Goal: Information Seeking & Learning: Find specific fact

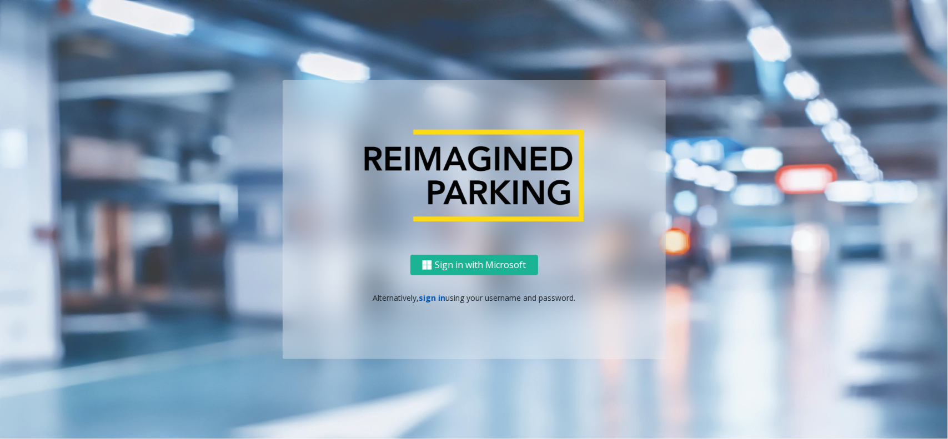
click at [434, 295] on link "sign in" at bounding box center [432, 298] width 27 height 11
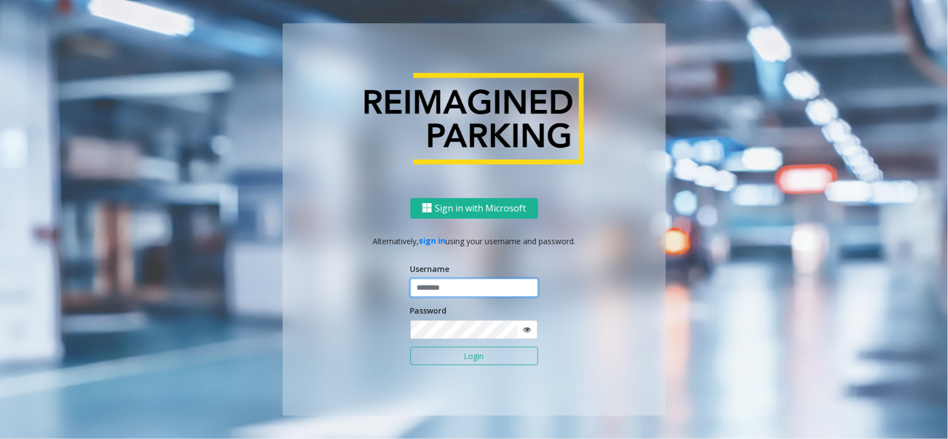
type input "******"
click at [487, 354] on button "Login" at bounding box center [474, 356] width 128 height 19
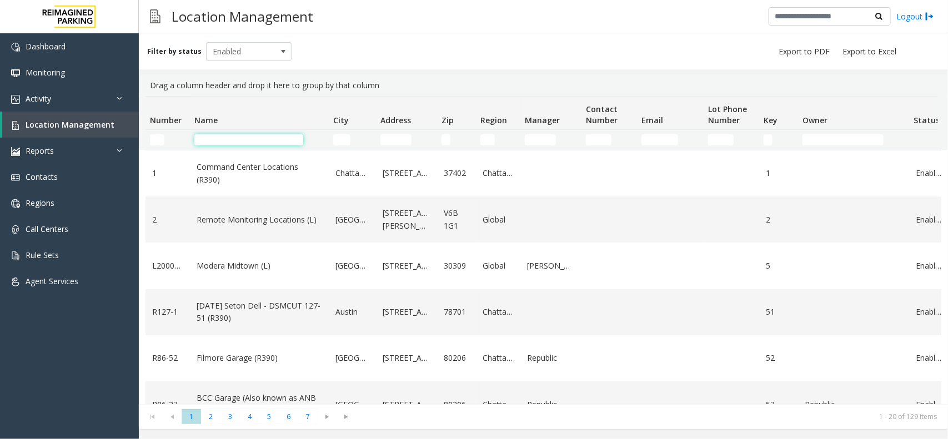
click at [253, 139] on input "Name Filter" at bounding box center [248, 139] width 109 height 11
click at [232, 140] on input "Name Filter" at bounding box center [248, 139] width 109 height 11
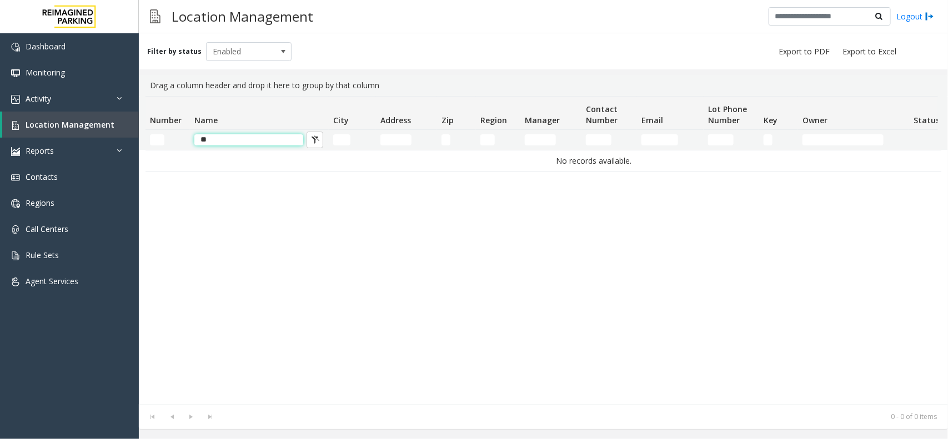
type input "*"
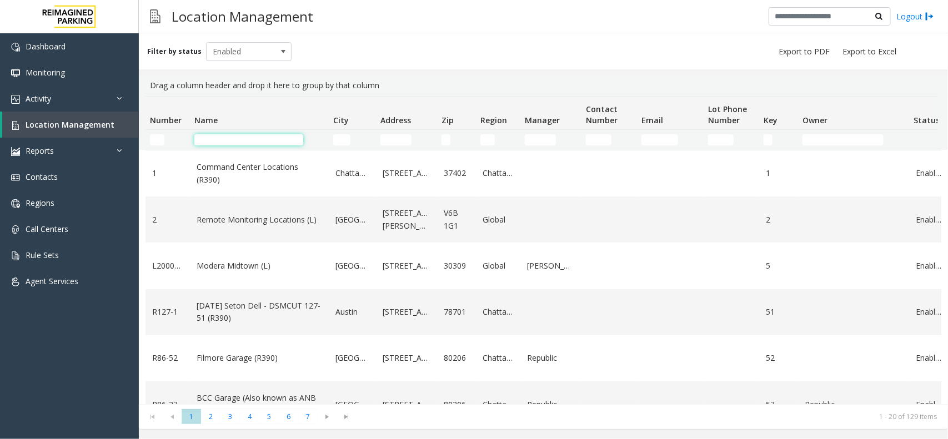
click at [253, 139] on input "Name Filter" at bounding box center [248, 139] width 109 height 11
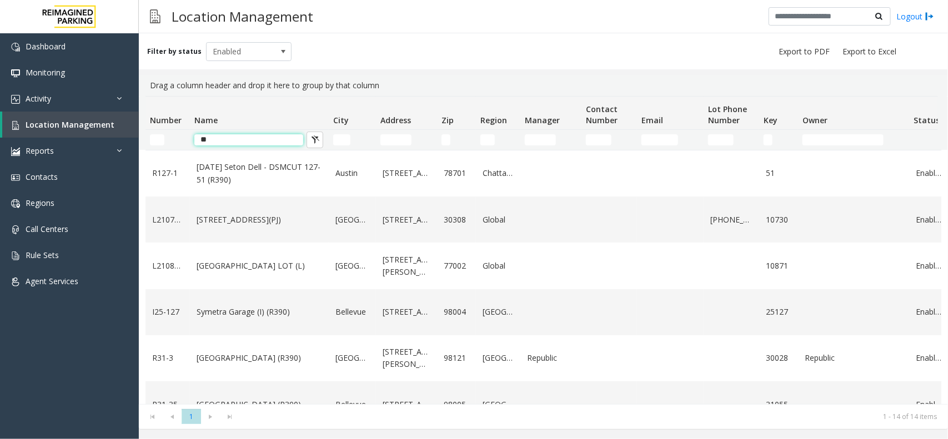
type input "*"
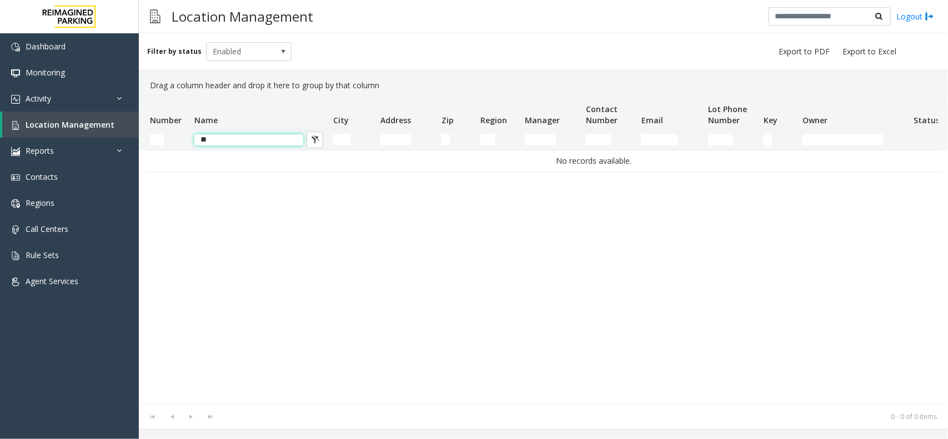
type input "*"
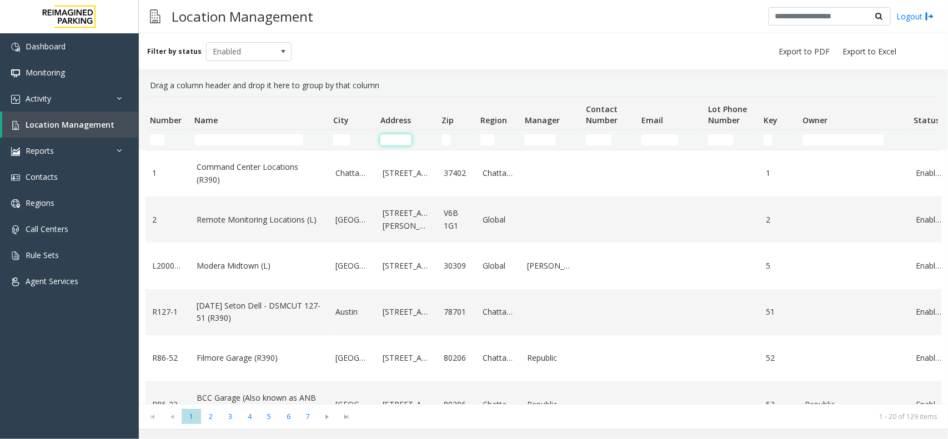
click at [384, 139] on input "Address Filter" at bounding box center [395, 139] width 31 height 11
click at [396, 140] on input "Address Filter" at bounding box center [395, 139] width 31 height 11
click at [254, 140] on input "Name Filter" at bounding box center [248, 139] width 109 height 11
click at [389, 140] on input "Address Filter" at bounding box center [395, 139] width 31 height 11
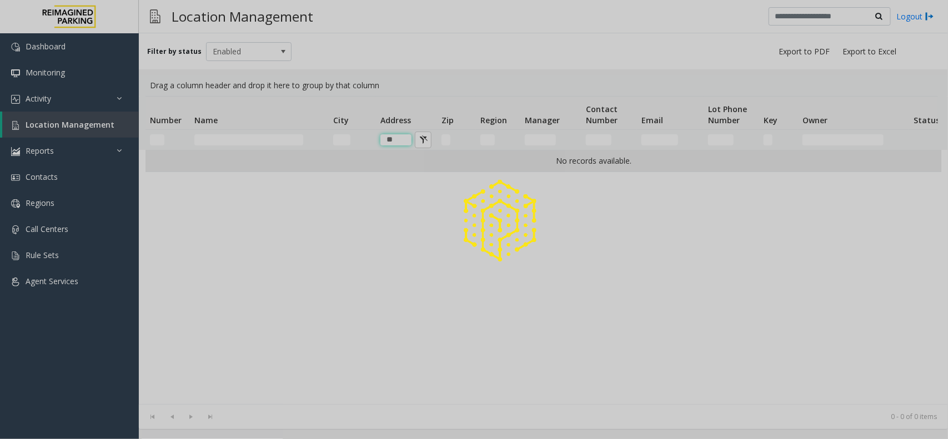
type input "*"
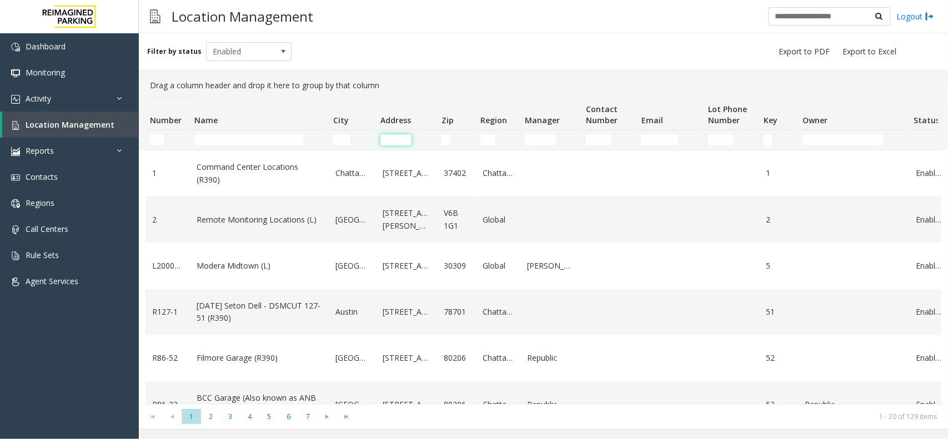
click at [403, 138] on input "Address Filter" at bounding box center [395, 139] width 31 height 11
click at [401, 140] on input "Address Filter" at bounding box center [395, 139] width 31 height 11
click at [397, 137] on input "Address Filter" at bounding box center [395, 139] width 31 height 11
click at [400, 140] on input "Address Filter" at bounding box center [395, 139] width 31 height 11
click at [583, 226] on td "Data table" at bounding box center [609, 220] width 56 height 46
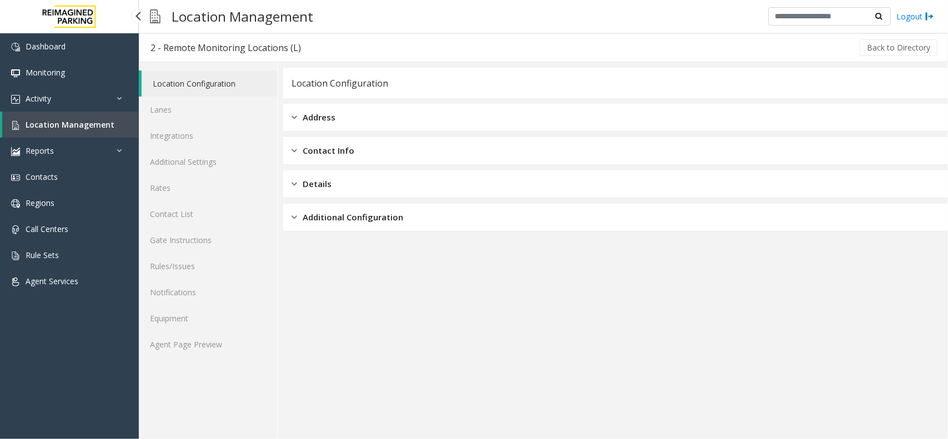
click at [111, 117] on link "Location Management" at bounding box center [70, 125] width 137 height 26
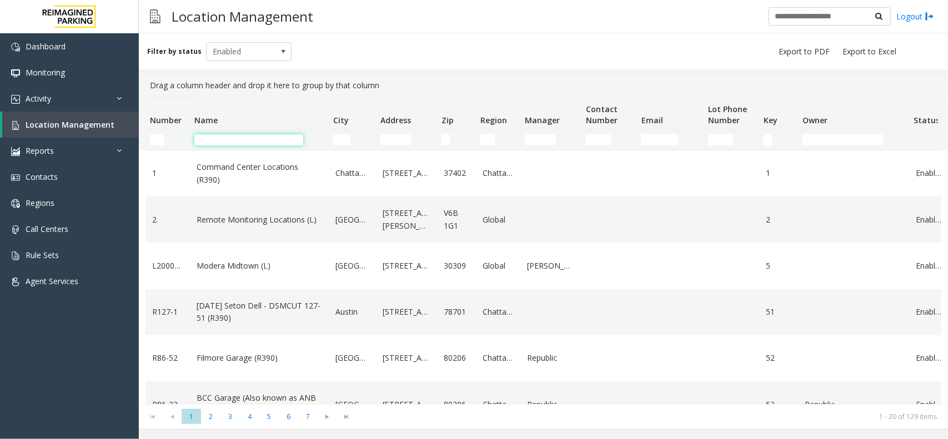
click at [250, 136] on input "Name Filter" at bounding box center [248, 139] width 109 height 11
click at [242, 306] on link "[DATE] Seton Dell - DSMCUT 127-51 (R390)" at bounding box center [259, 312] width 125 height 25
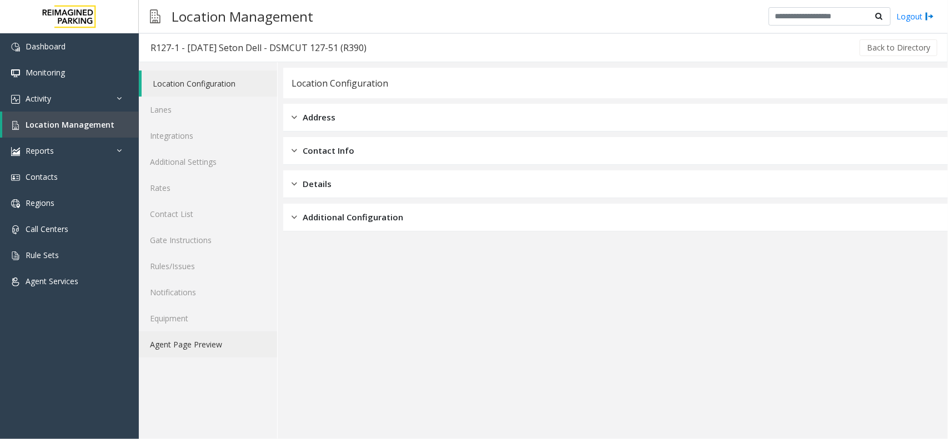
click at [230, 342] on link "Agent Page Preview" at bounding box center [208, 344] width 138 height 26
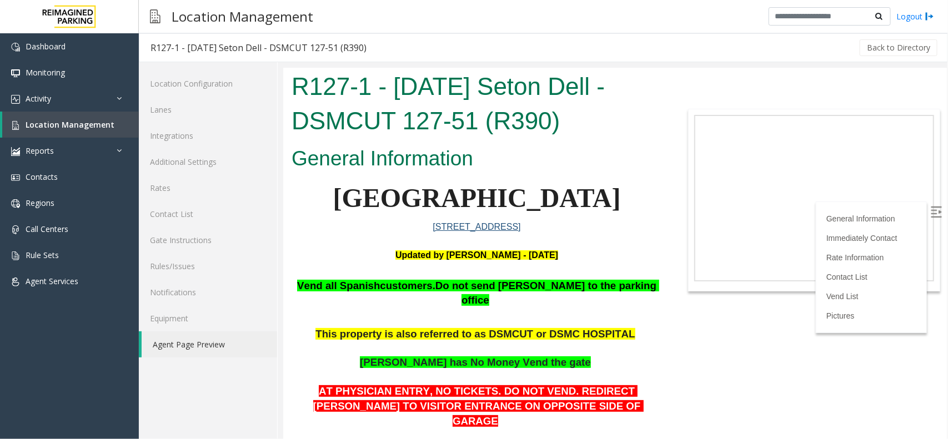
click at [435, 227] on link "[STREET_ADDRESS]" at bounding box center [476, 226] width 88 height 9
click at [109, 120] on link "Location Management" at bounding box center [70, 125] width 137 height 26
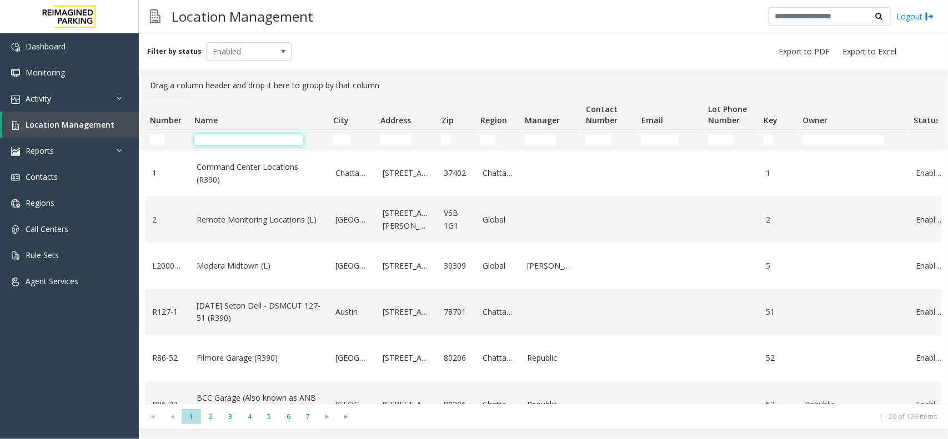
click at [278, 136] on input "Name Filter" at bounding box center [248, 139] width 109 height 11
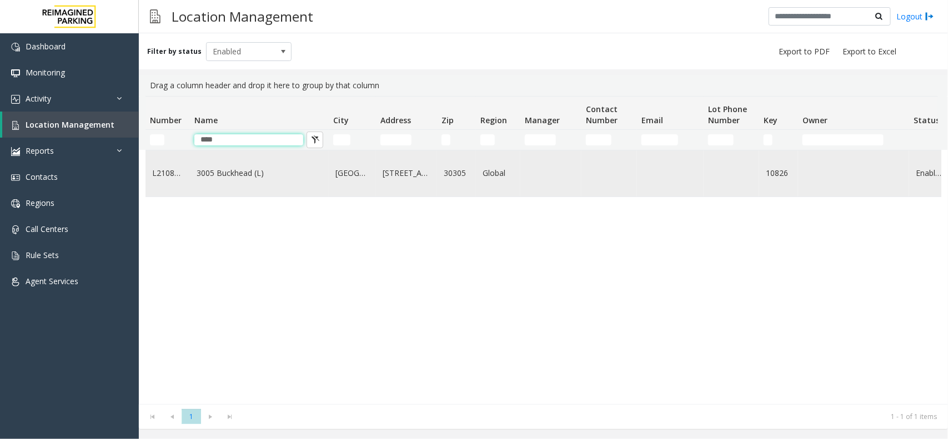
type input "****"
click at [239, 179] on link "3005 Buckhead (L)" at bounding box center [259, 173] width 125 height 12
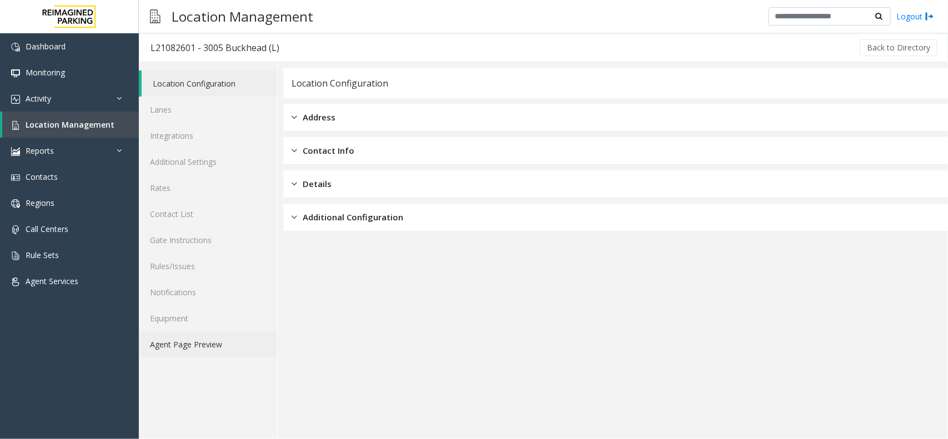
click at [186, 340] on link "Agent Page Preview" at bounding box center [208, 344] width 138 height 26
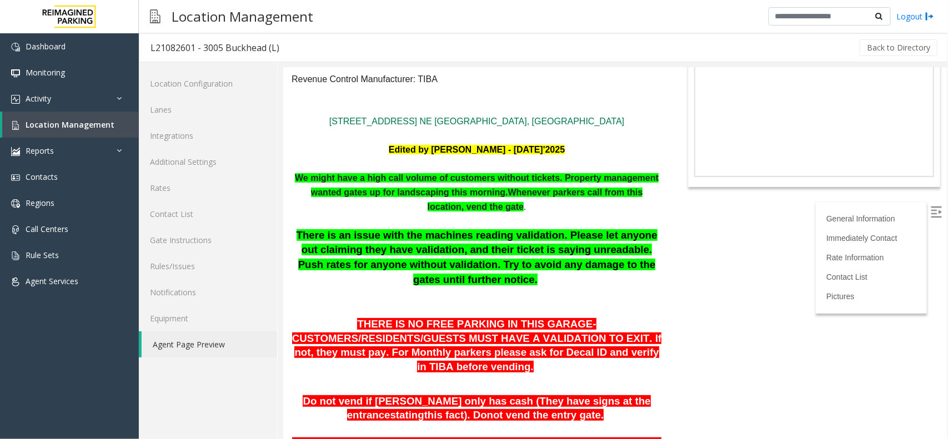
scroll to position [69, 0]
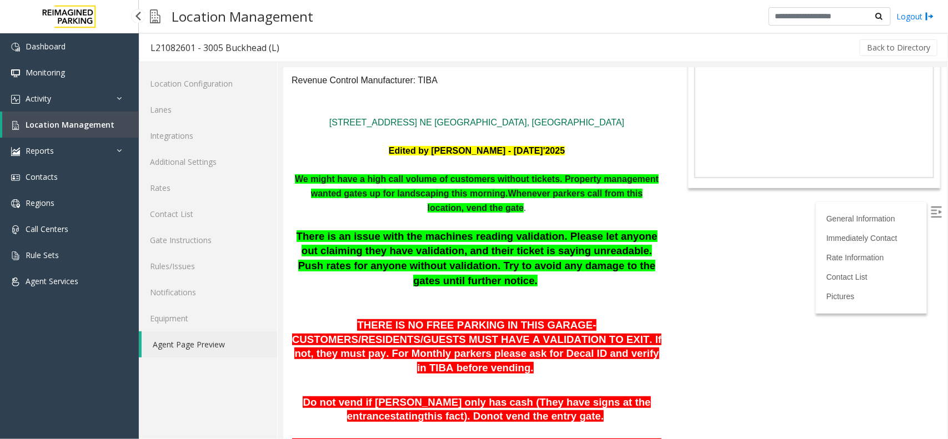
click at [97, 114] on link "Location Management" at bounding box center [70, 125] width 137 height 26
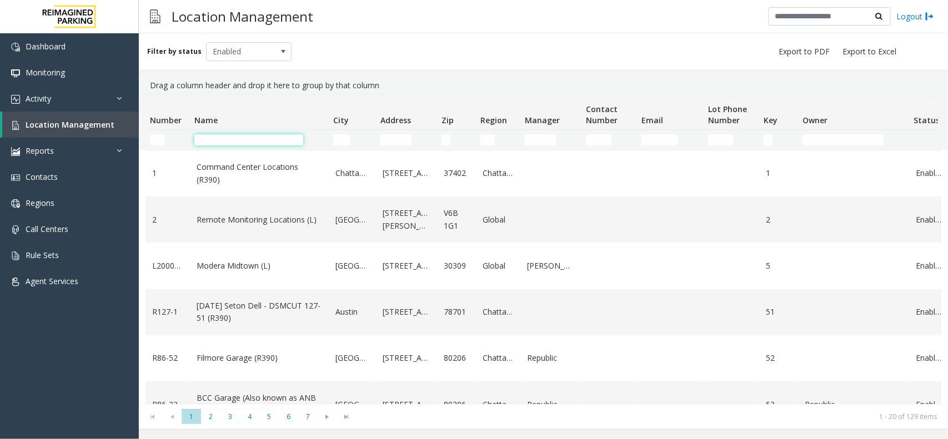
click at [263, 144] on input "Name Filter" at bounding box center [248, 139] width 109 height 11
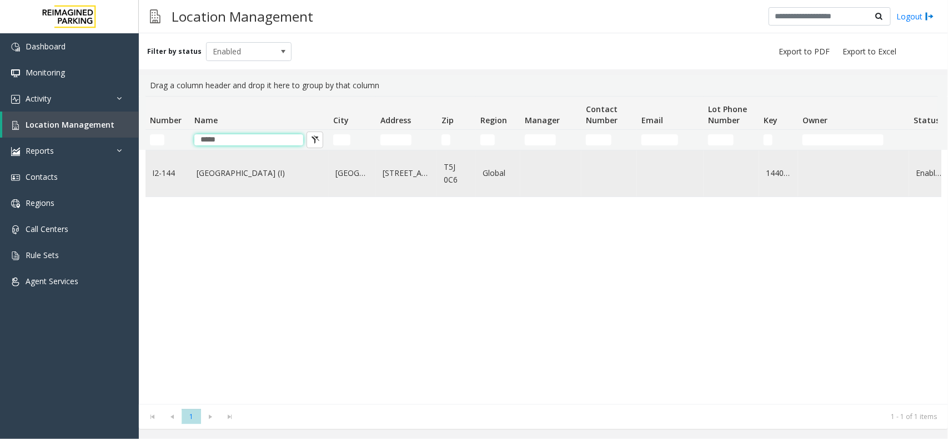
type input "*****"
click at [253, 177] on link "[GEOGRAPHIC_DATA] (I)" at bounding box center [259, 173] width 125 height 12
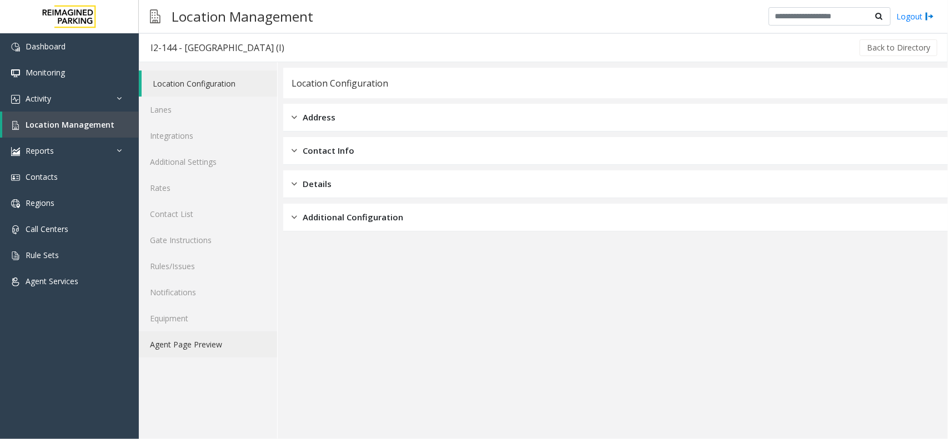
click at [237, 340] on link "Agent Page Preview" at bounding box center [208, 344] width 138 height 26
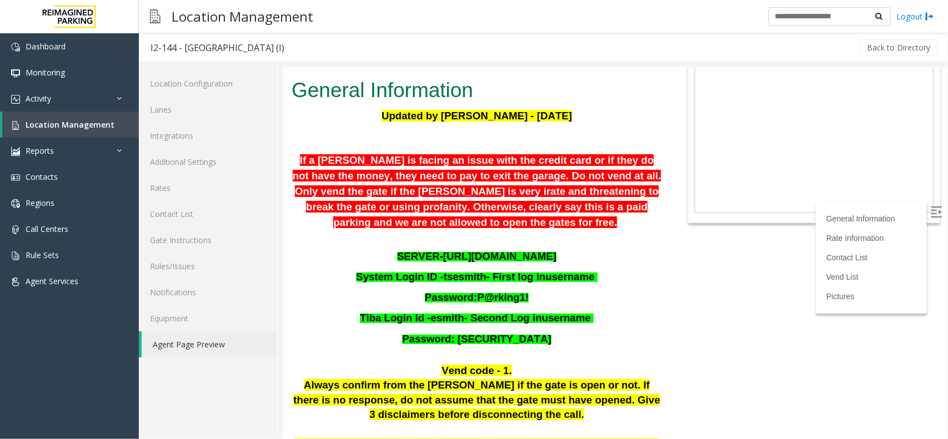
scroll to position [69, 0]
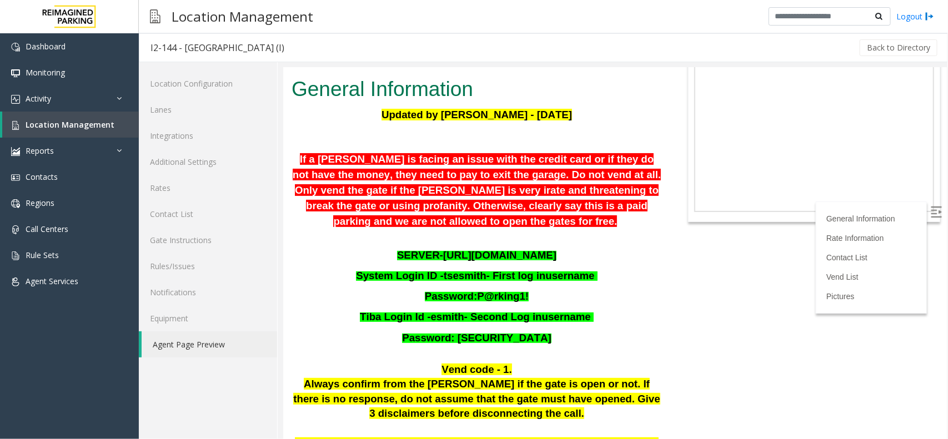
click at [465, 249] on span "[URL][DOMAIN_NAME]" at bounding box center [498, 255] width 113 height 12
drag, startPoint x: 434, startPoint y: 265, endPoint x: 461, endPoint y: 273, distance: 27.6
click at [461, 306] on p "Tiba Login Id - esmith - Second Log in username" at bounding box center [476, 316] width 370 height 21
drag, startPoint x: 472, startPoint y: 285, endPoint x: 520, endPoint y: 295, distance: 48.8
click at [520, 327] on p "Password: [SECURITY_DATA]" at bounding box center [476, 337] width 370 height 21
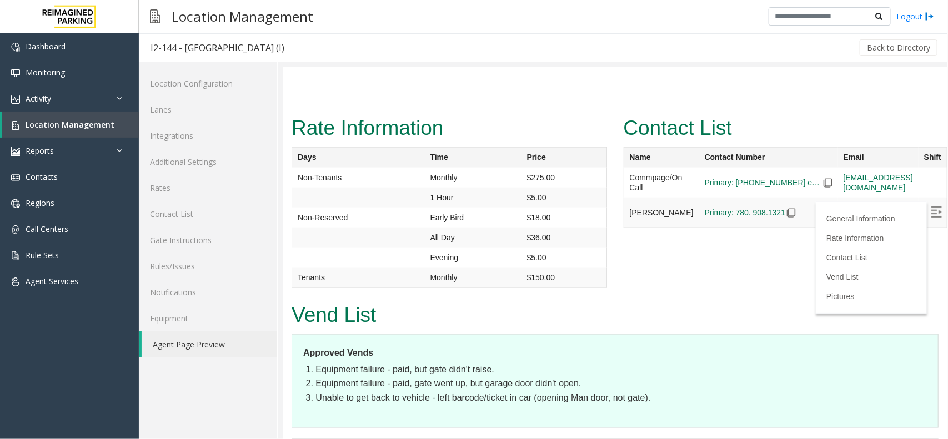
scroll to position [593, 0]
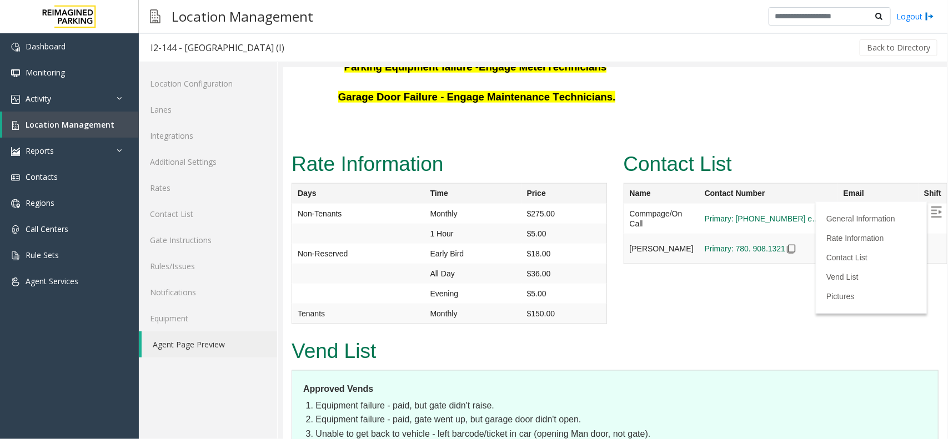
drag, startPoint x: 400, startPoint y: 296, endPoint x: 400, endPoint y: 281, distance: 14.4
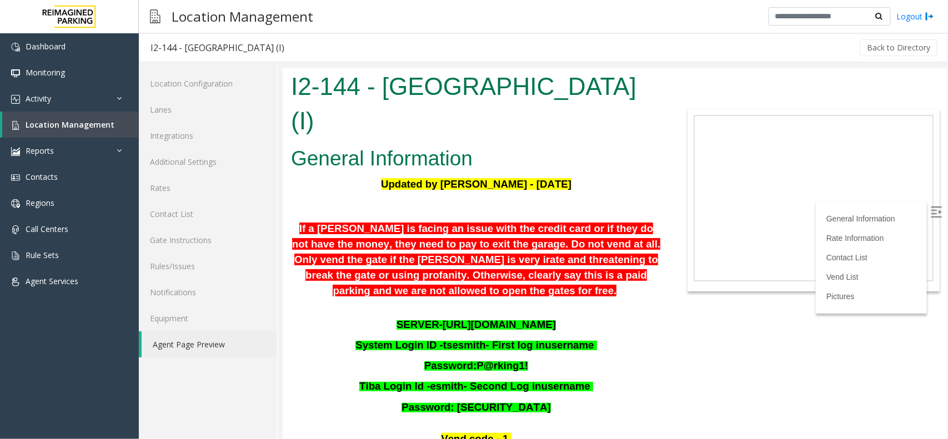
scroll to position [0, 0]
click at [100, 120] on span "Location Management" at bounding box center [70, 124] width 89 height 11
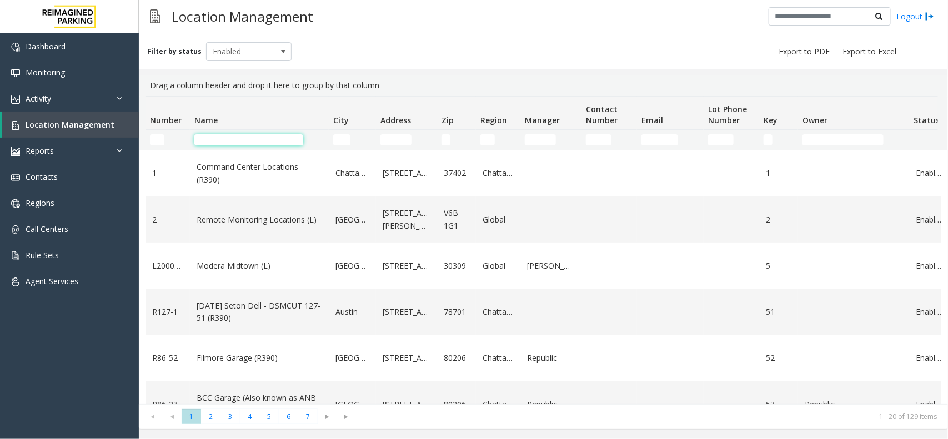
click at [218, 143] on input "Name Filter" at bounding box center [248, 139] width 109 height 11
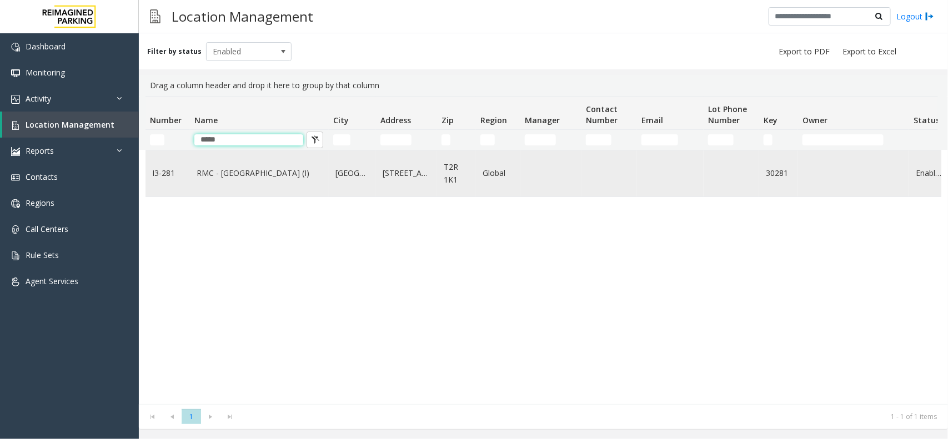
type input "*****"
click at [246, 177] on link "RMC - [GEOGRAPHIC_DATA] (I)" at bounding box center [259, 173] width 125 height 12
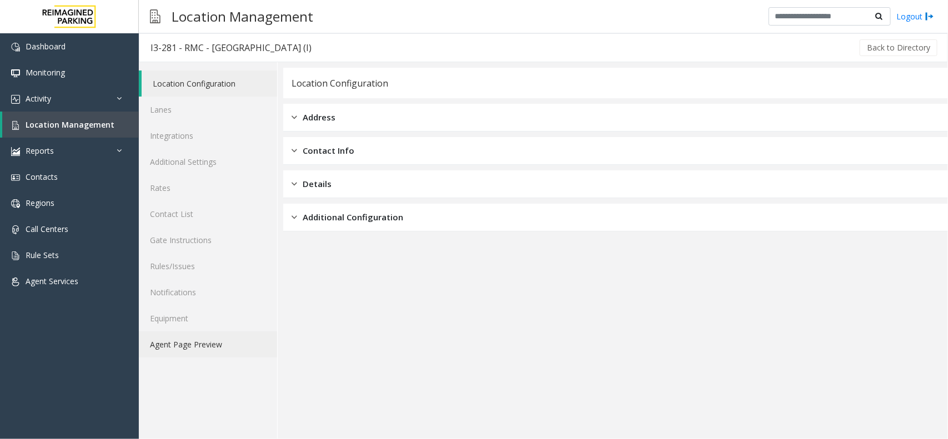
click at [220, 337] on link "Agent Page Preview" at bounding box center [208, 344] width 138 height 26
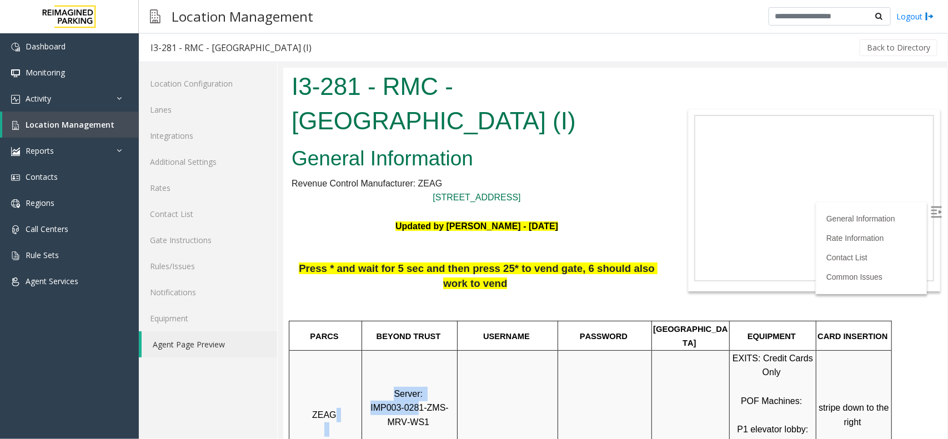
drag, startPoint x: 409, startPoint y: 395, endPoint x: 350, endPoint y: 395, distance: 58.8
click at [350, 395] on tr "ZEAG Server: IMP003-0281-ZMS-MRV-WS1 EXITS: Credit Cards Only POF Machines: P1 …" at bounding box center [590, 421] width 602 height 143
click at [447, 386] on p "Server: IMP003-0281-ZMS-MRV-WS1" at bounding box center [409, 421] width 94 height 71
drag, startPoint x: 411, startPoint y: 394, endPoint x: 364, endPoint y: 396, distance: 46.7
click at [370, 402] on span "IMP003-0281-ZMS-MRV-WS1" at bounding box center [409, 414] width 78 height 24
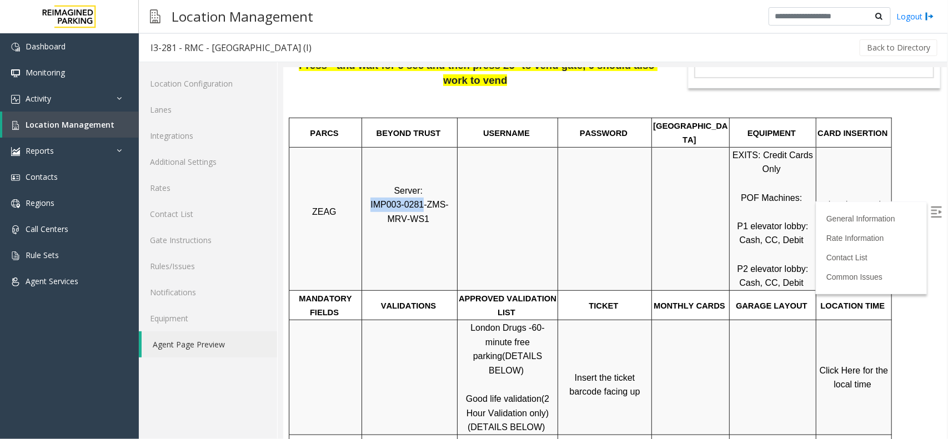
scroll to position [208, 0]
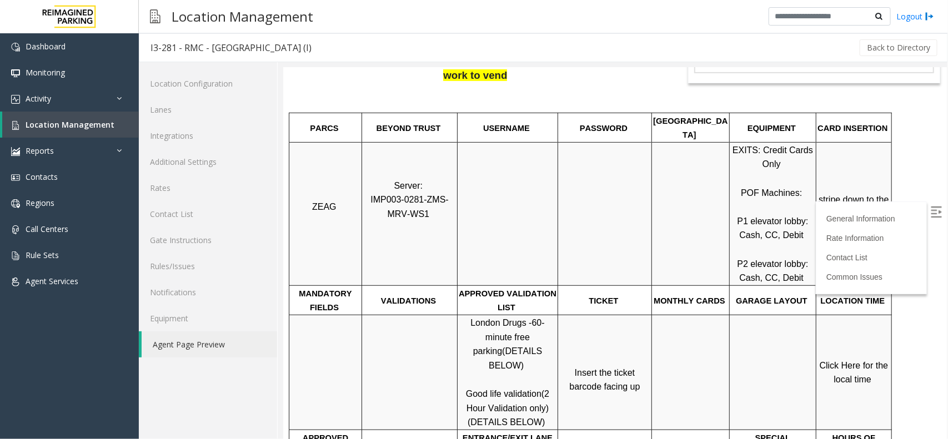
click at [837, 170] on td "stripe down to the right" at bounding box center [853, 213] width 75 height 143
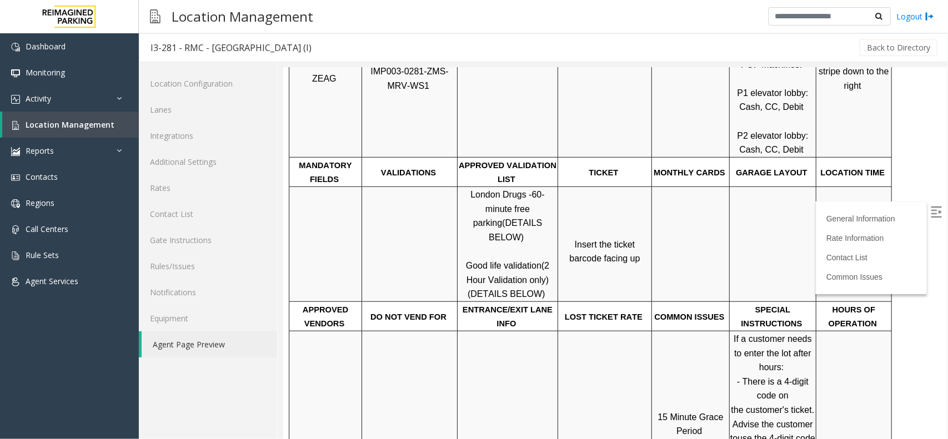
scroll to position [347, 0]
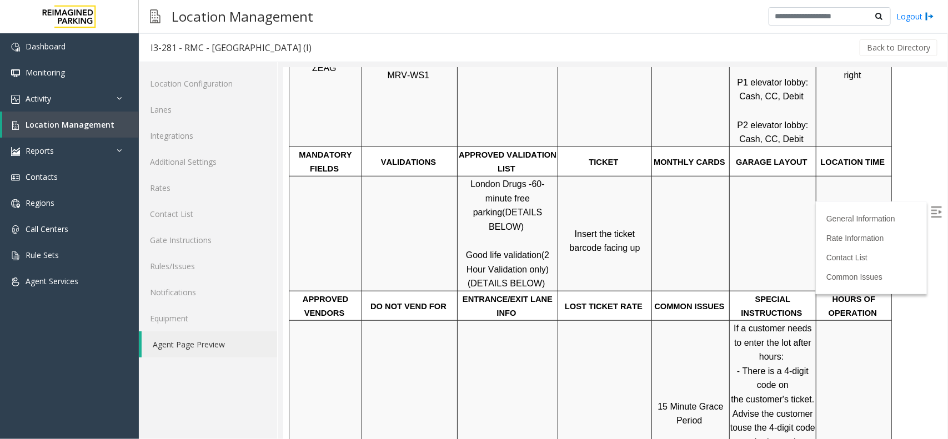
click at [884, 178] on td "Click Here for the local time" at bounding box center [853, 233] width 75 height 115
click at [930, 215] on img at bounding box center [935, 211] width 11 height 11
click at [852, 225] on span "Click Here for the local time" at bounding box center [854, 234] width 71 height 24
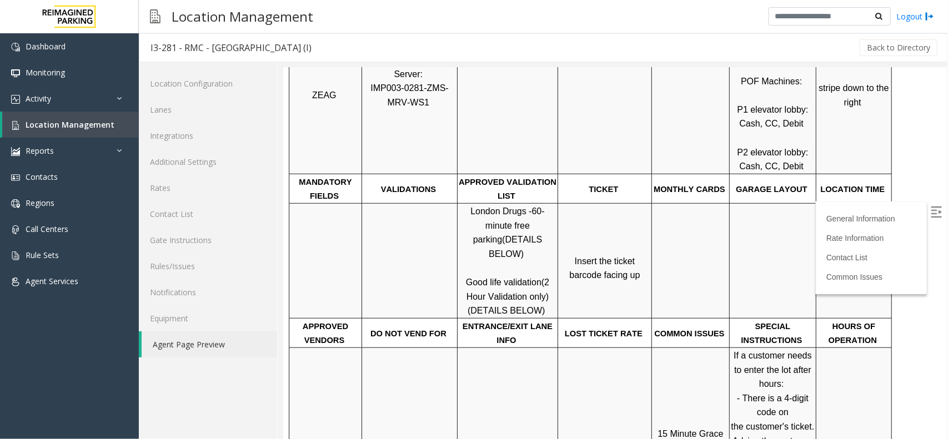
scroll to position [278, 0]
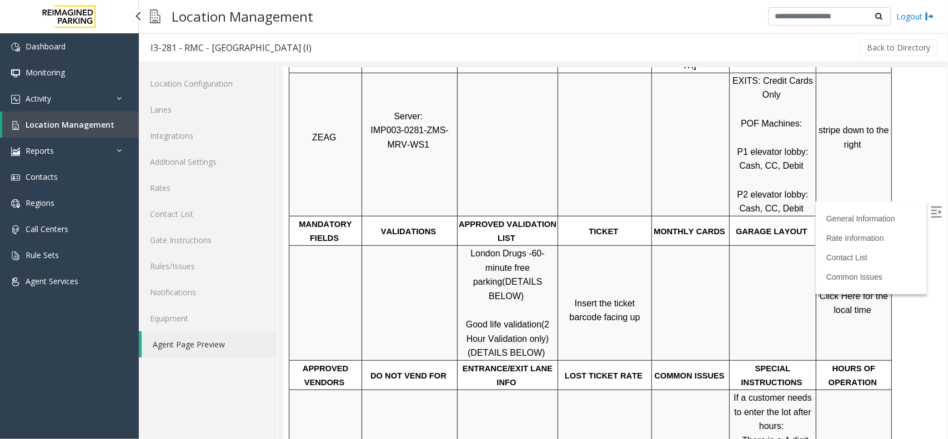
click at [90, 123] on span "Location Management" at bounding box center [70, 124] width 89 height 11
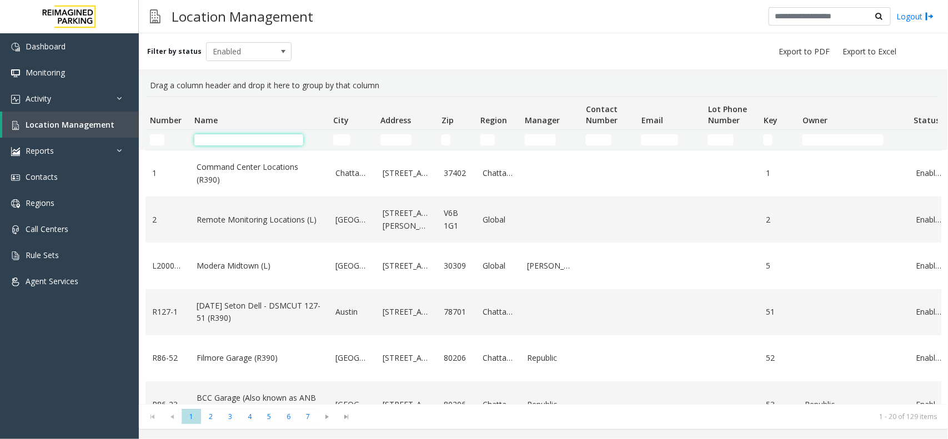
click at [265, 137] on input "Name Filter" at bounding box center [248, 139] width 109 height 11
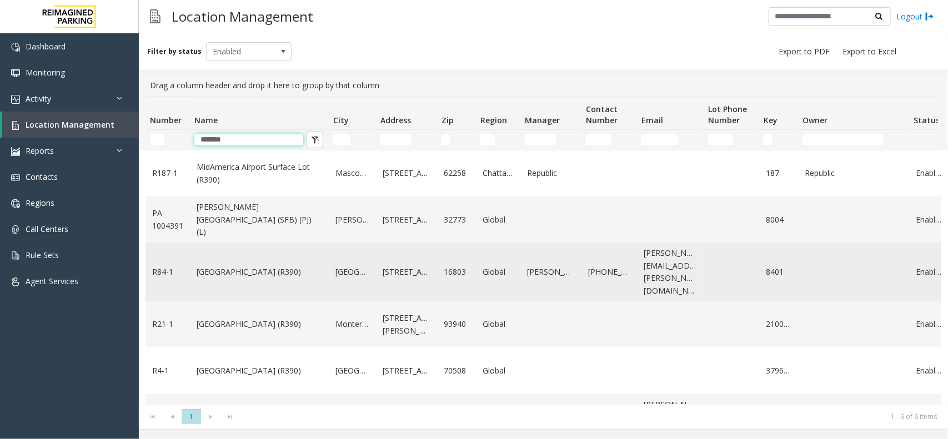
type input "*******"
click at [256, 266] on link "[GEOGRAPHIC_DATA] (R390)" at bounding box center [259, 272] width 125 height 12
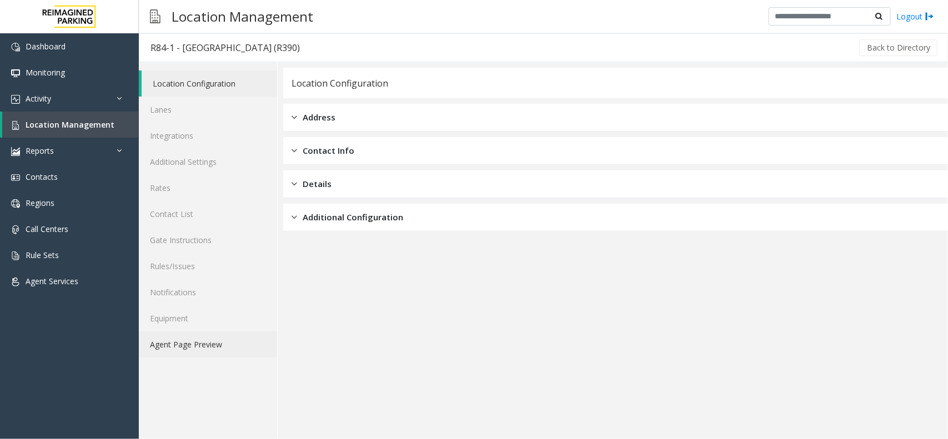
click at [194, 350] on link "Agent Page Preview" at bounding box center [208, 344] width 138 height 26
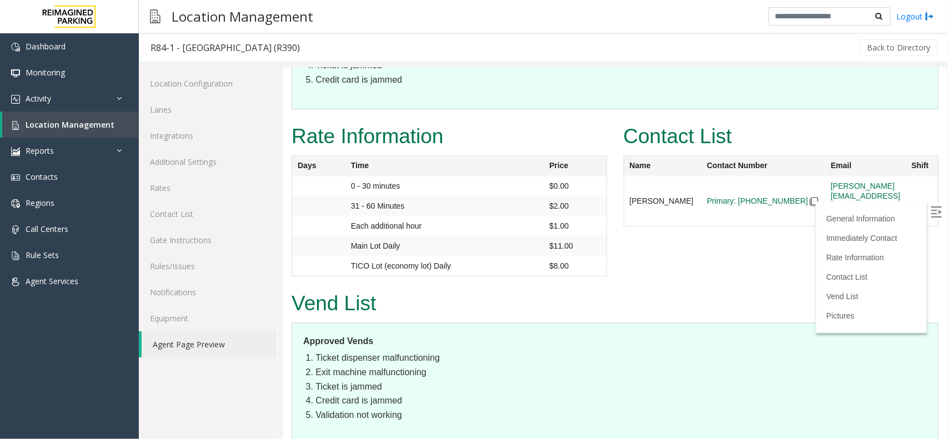
scroll to position [1249, 0]
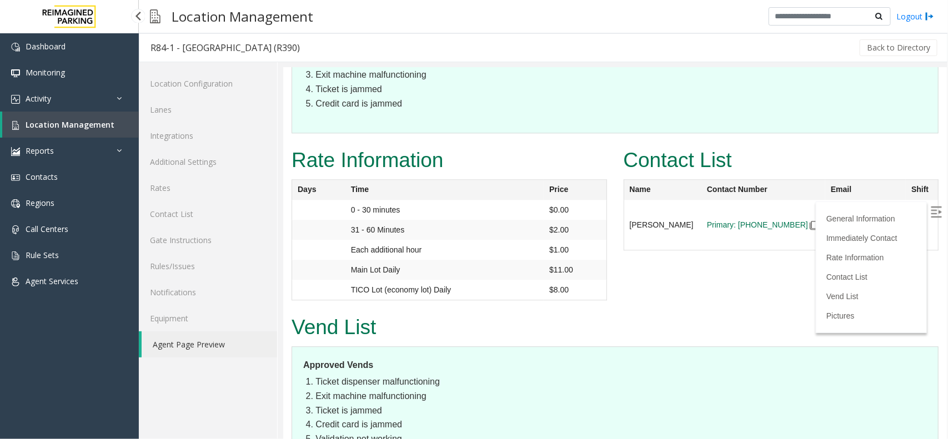
click at [112, 127] on link "Location Management" at bounding box center [70, 125] width 137 height 26
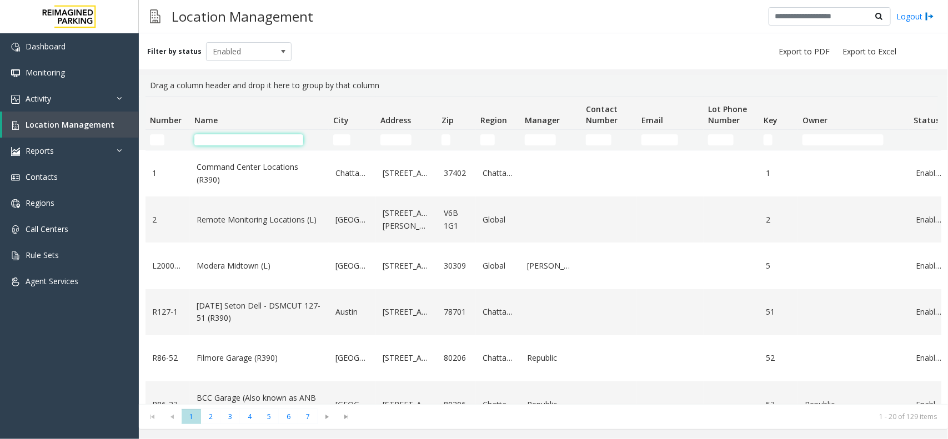
click at [236, 138] on input "Name Filter" at bounding box center [248, 139] width 109 height 11
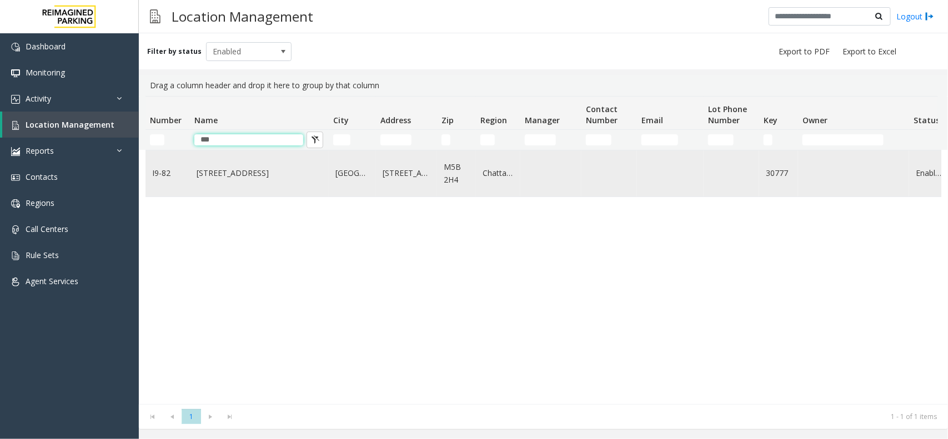
type input "***"
click at [213, 172] on link "[STREET_ADDRESS]" at bounding box center [259, 173] width 125 height 12
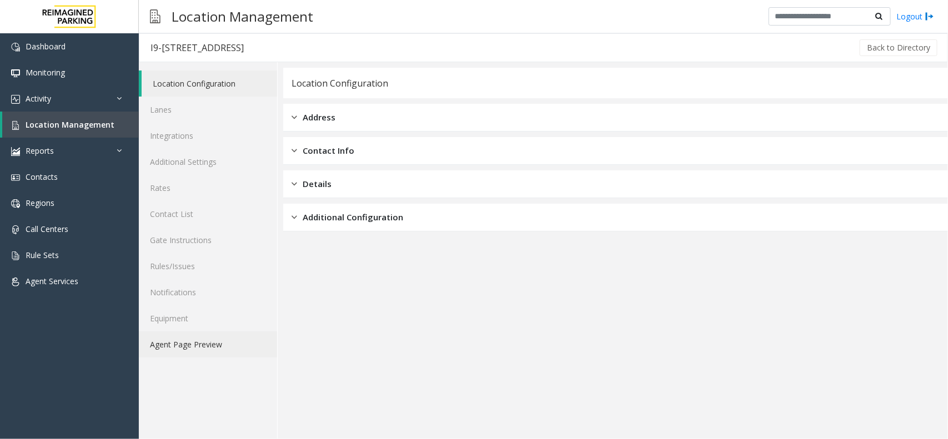
click at [241, 338] on link "Agent Page Preview" at bounding box center [208, 344] width 138 height 26
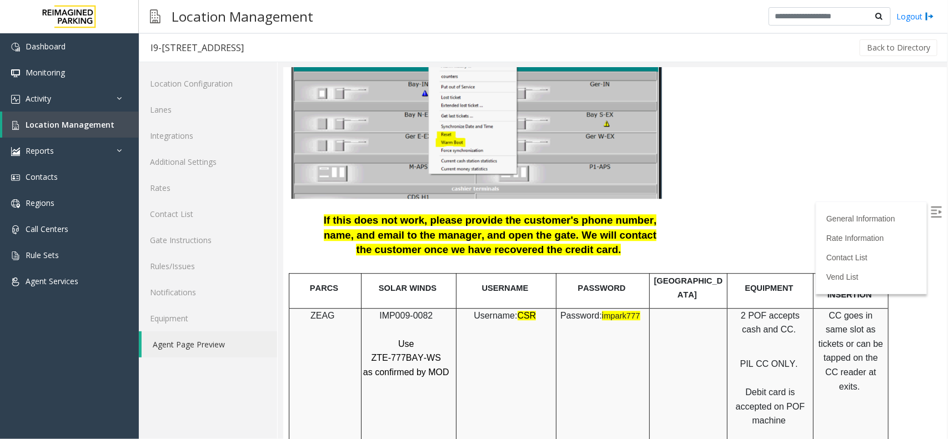
scroll to position [1318, 0]
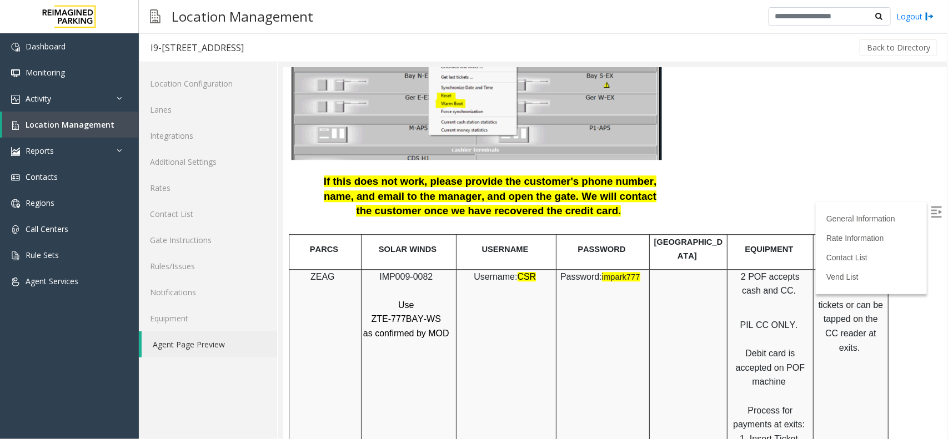
click at [416, 271] on span "IMP009-0082" at bounding box center [405, 275] width 53 height 9
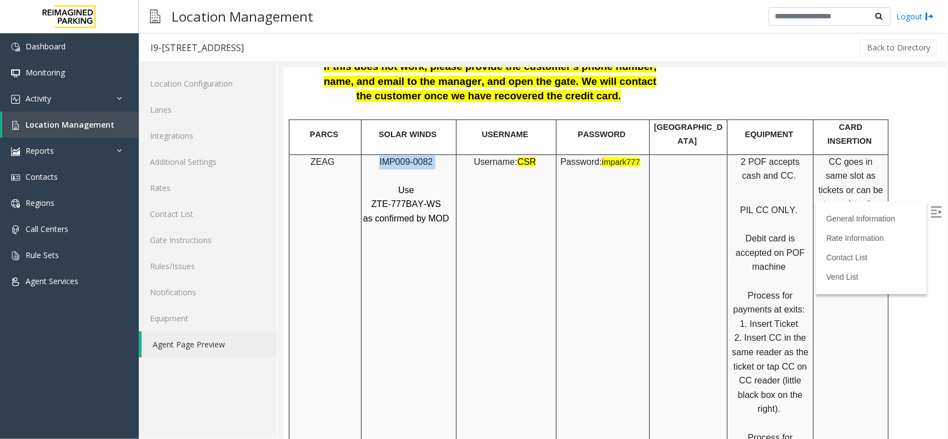
scroll to position [1457, 0]
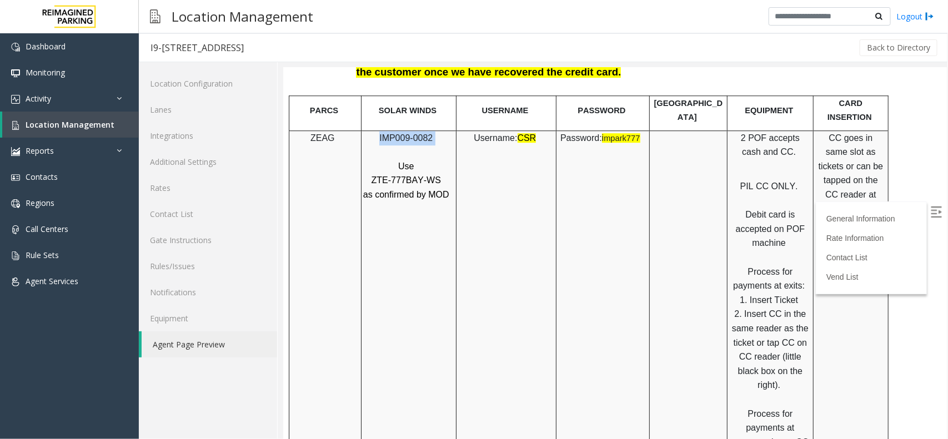
click at [930, 216] on img at bounding box center [935, 211] width 11 height 11
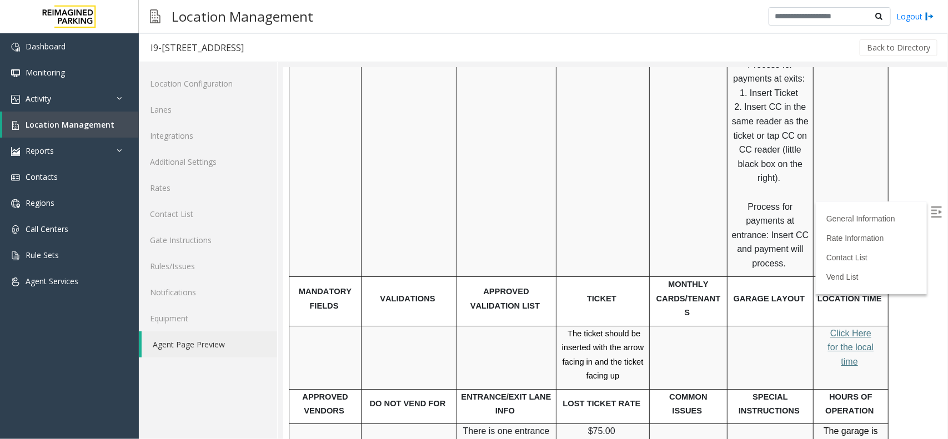
scroll to position [1665, 0]
click at [90, 127] on span "Location Management" at bounding box center [70, 124] width 89 height 11
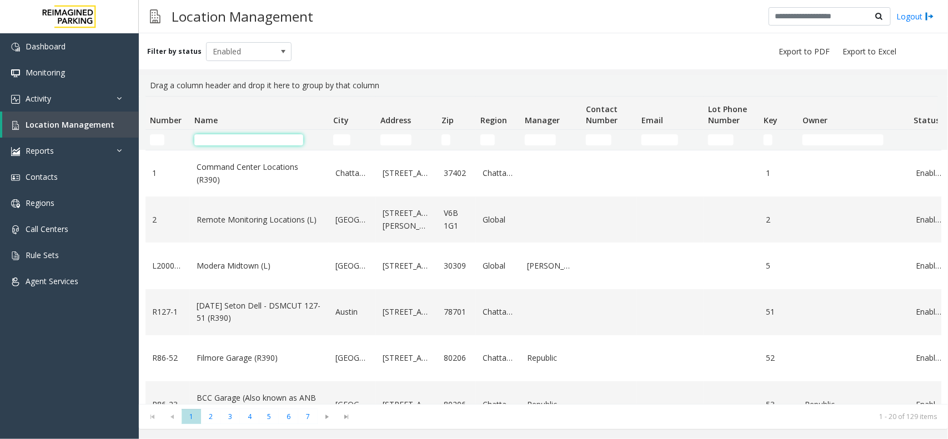
click at [212, 140] on input "Name Filter" at bounding box center [248, 139] width 109 height 11
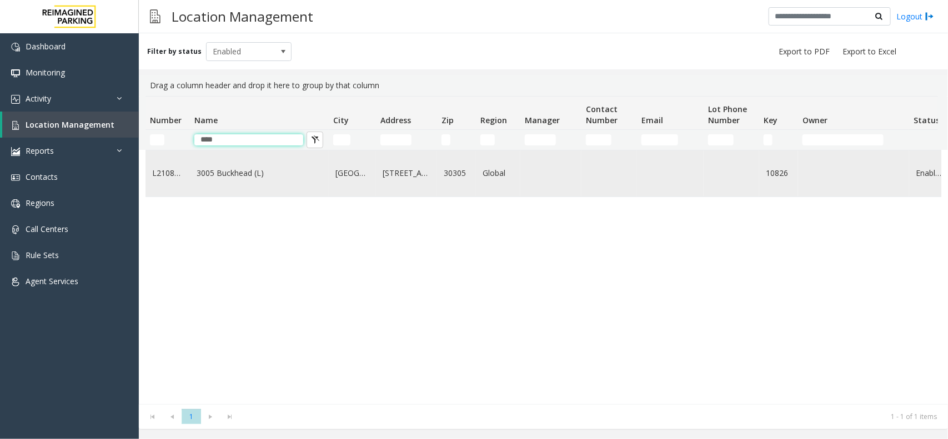
type input "****"
click at [221, 179] on link "3005 Buckhead (L)" at bounding box center [259, 173] width 125 height 12
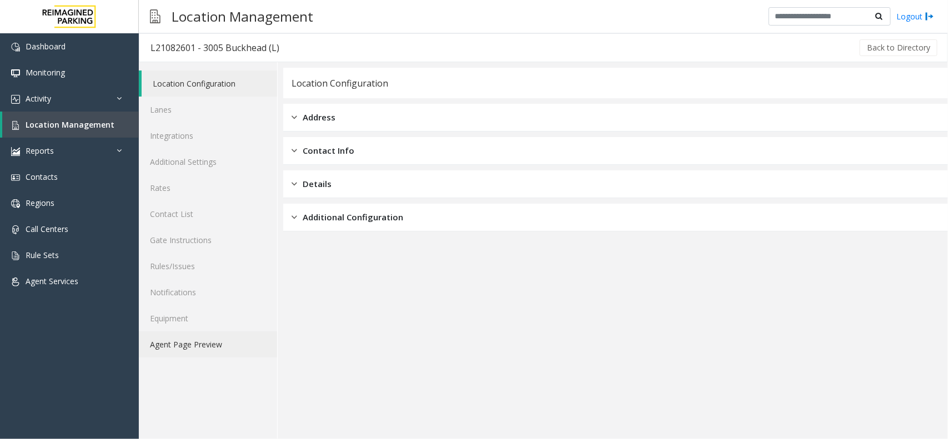
click at [223, 345] on link "Agent Page Preview" at bounding box center [208, 344] width 138 height 26
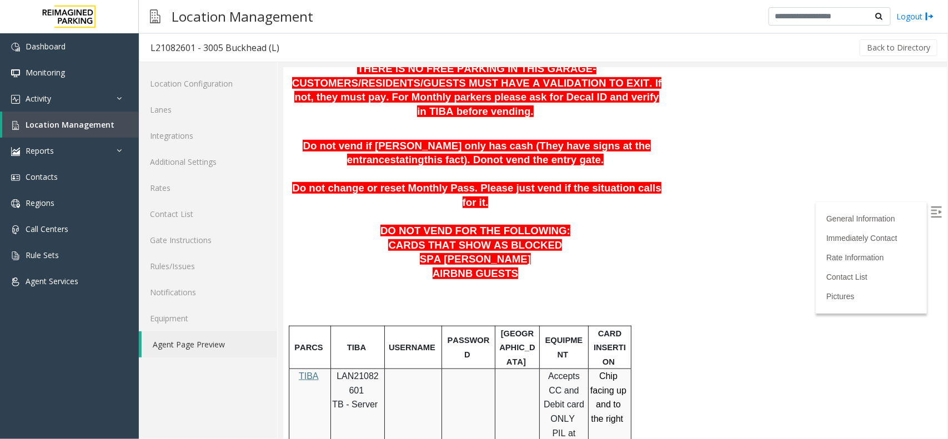
scroll to position [347, 0]
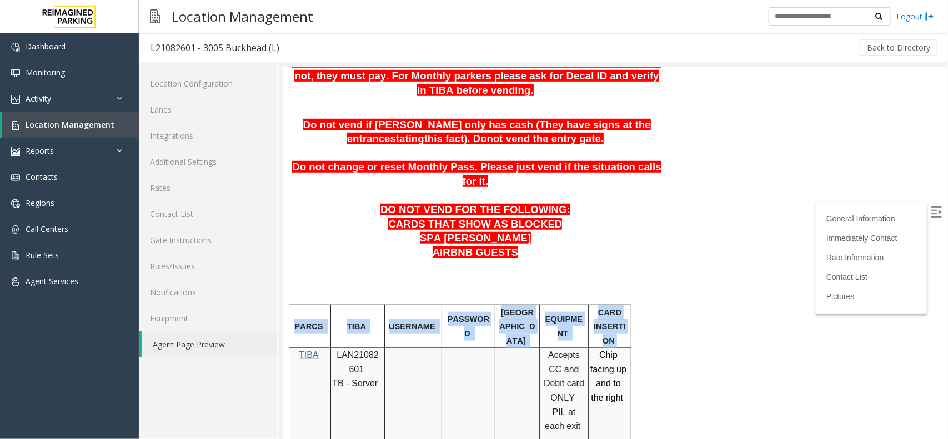
drag, startPoint x: 292, startPoint y: 299, endPoint x: 616, endPoint y: 310, distance: 324.4
click at [616, 310] on tr "PARCS TIBA USERNAME PASSWORD PARIS EQUIPMENT CARD INSERTION" at bounding box center [460, 325] width 342 height 43
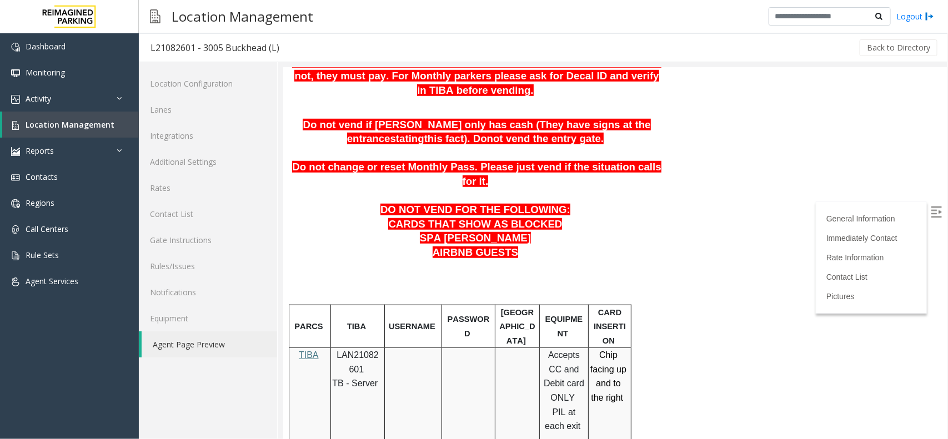
click at [622, 260] on p at bounding box center [476, 267] width 370 height 14
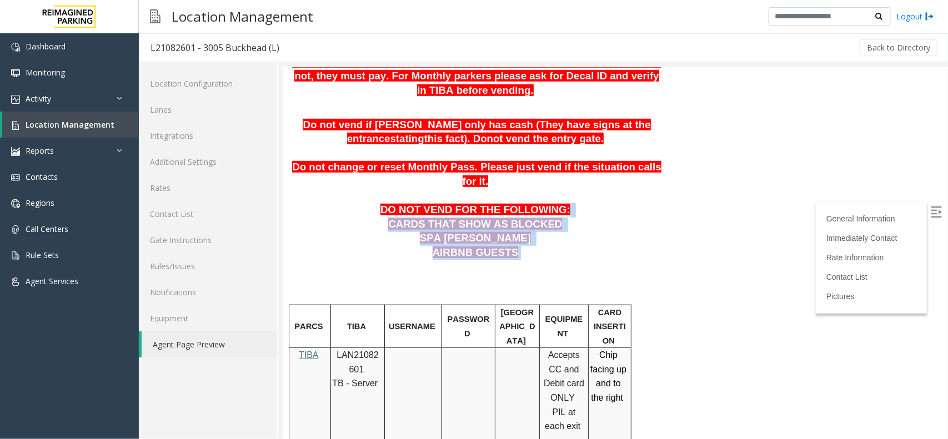
drag, startPoint x: 551, startPoint y: 180, endPoint x: 437, endPoint y: 248, distance: 132.7
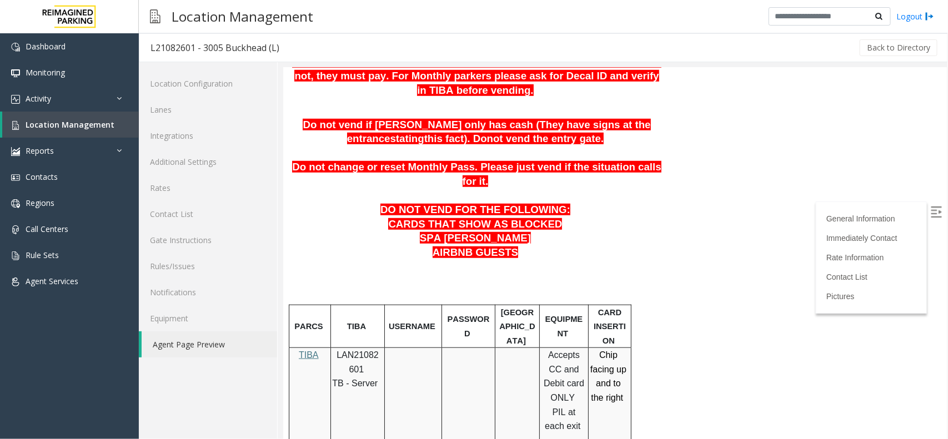
click at [472, 274] on p at bounding box center [476, 281] width 370 height 14
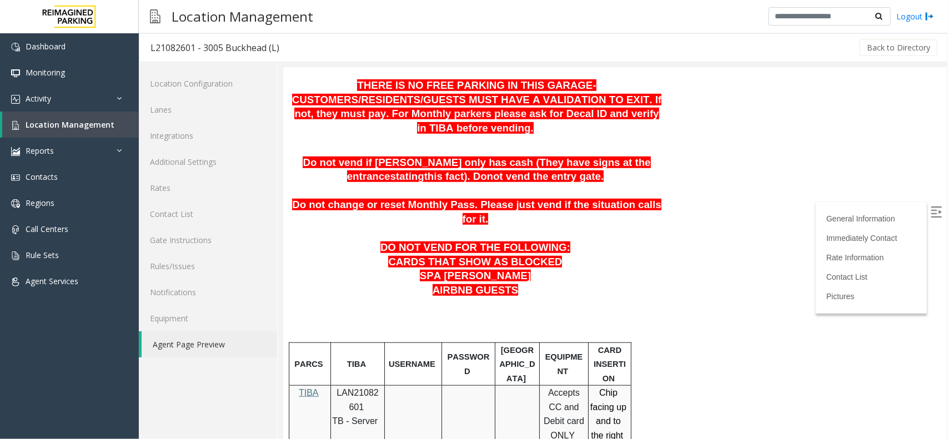
scroll to position [278, 0]
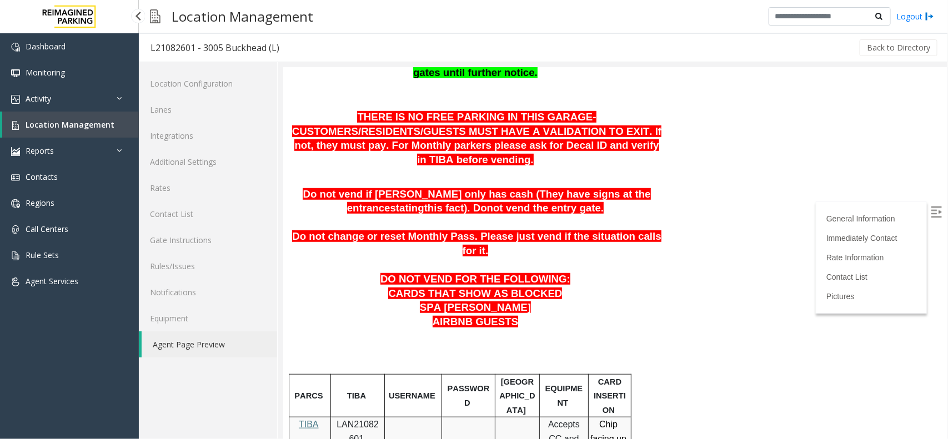
click at [82, 126] on span "Location Management" at bounding box center [70, 124] width 89 height 11
